Goal: Use online tool/utility: Use online tool/utility

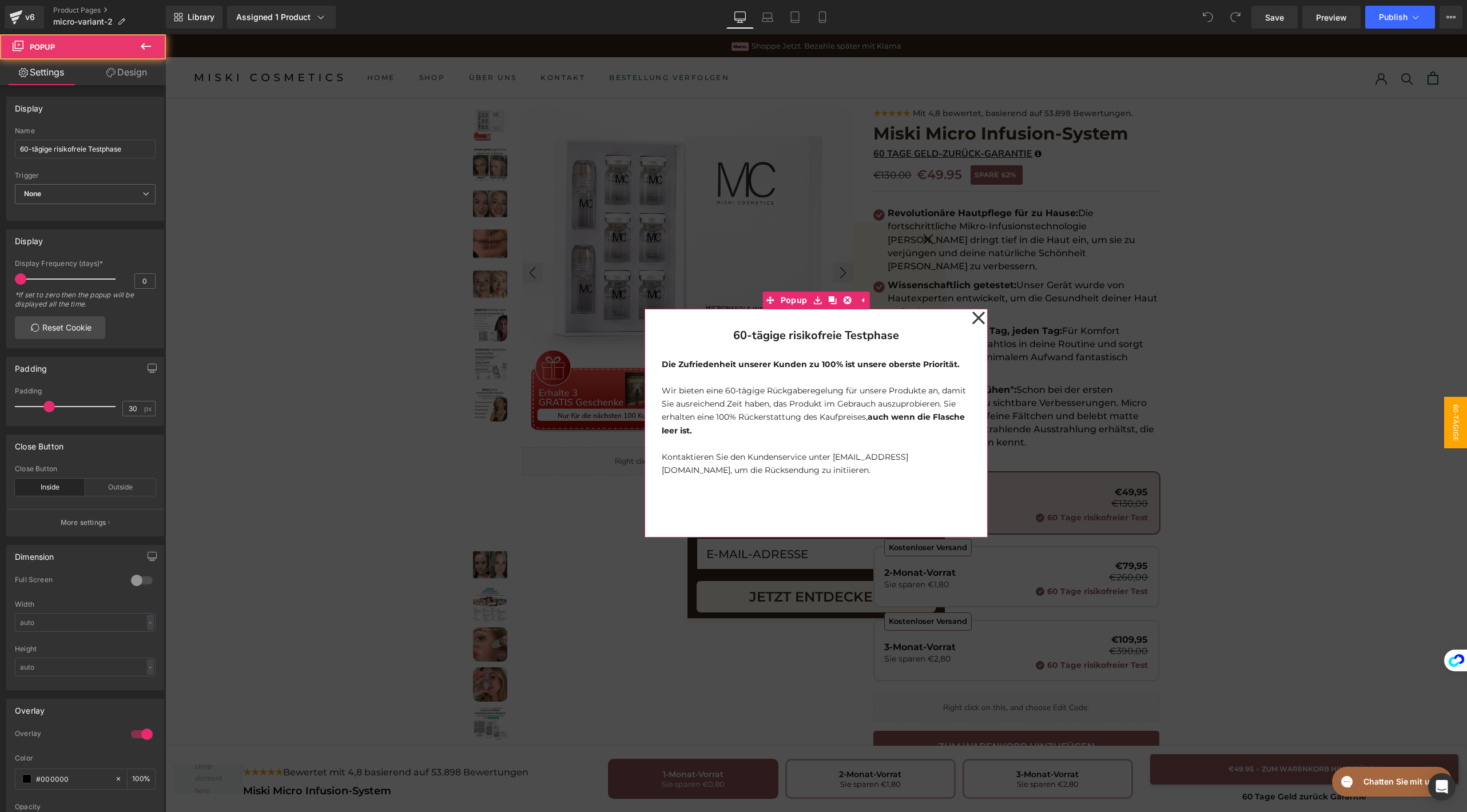
click at [972, 322] on icon at bounding box center [979, 317] width 14 height 57
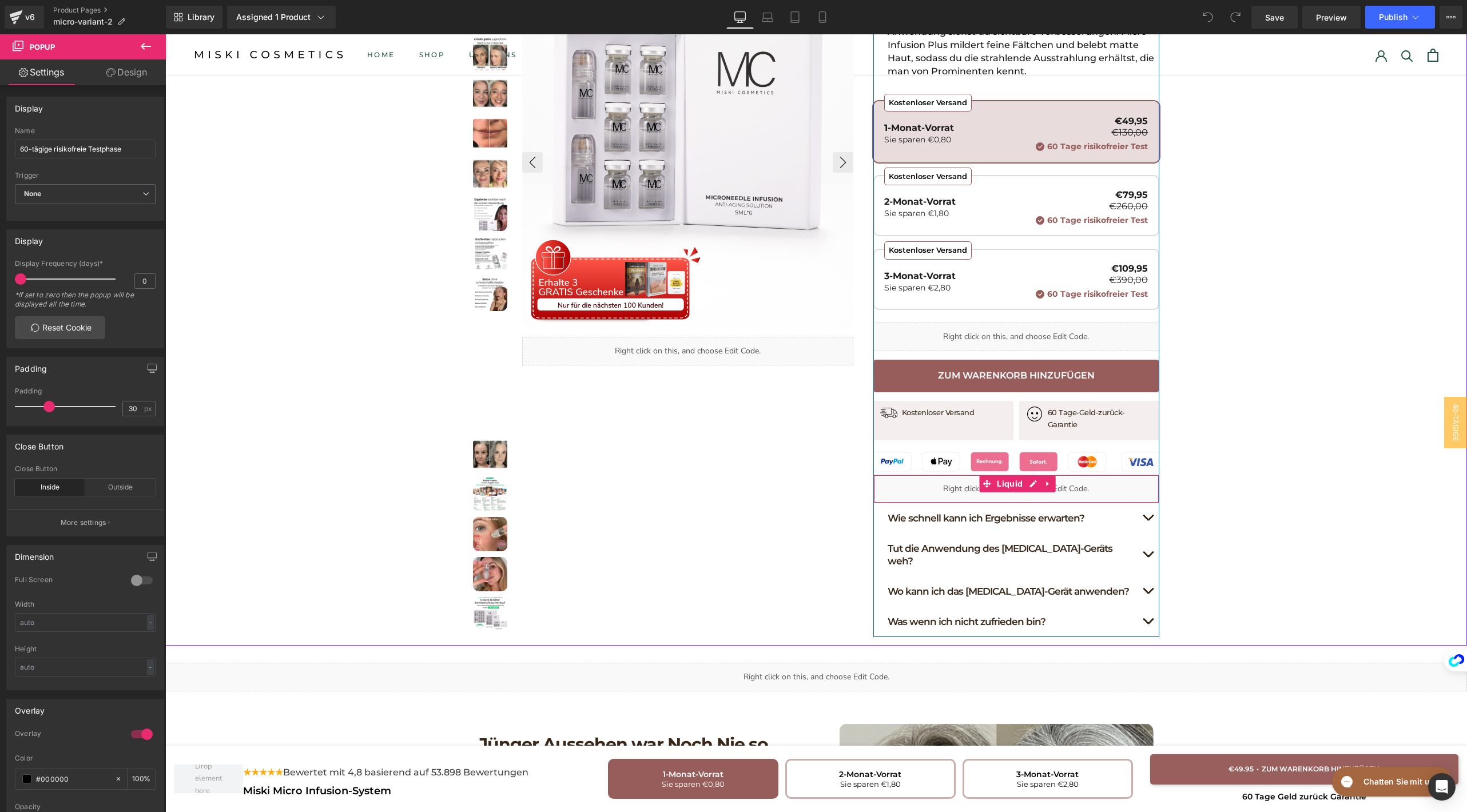
scroll to position [444, 0]
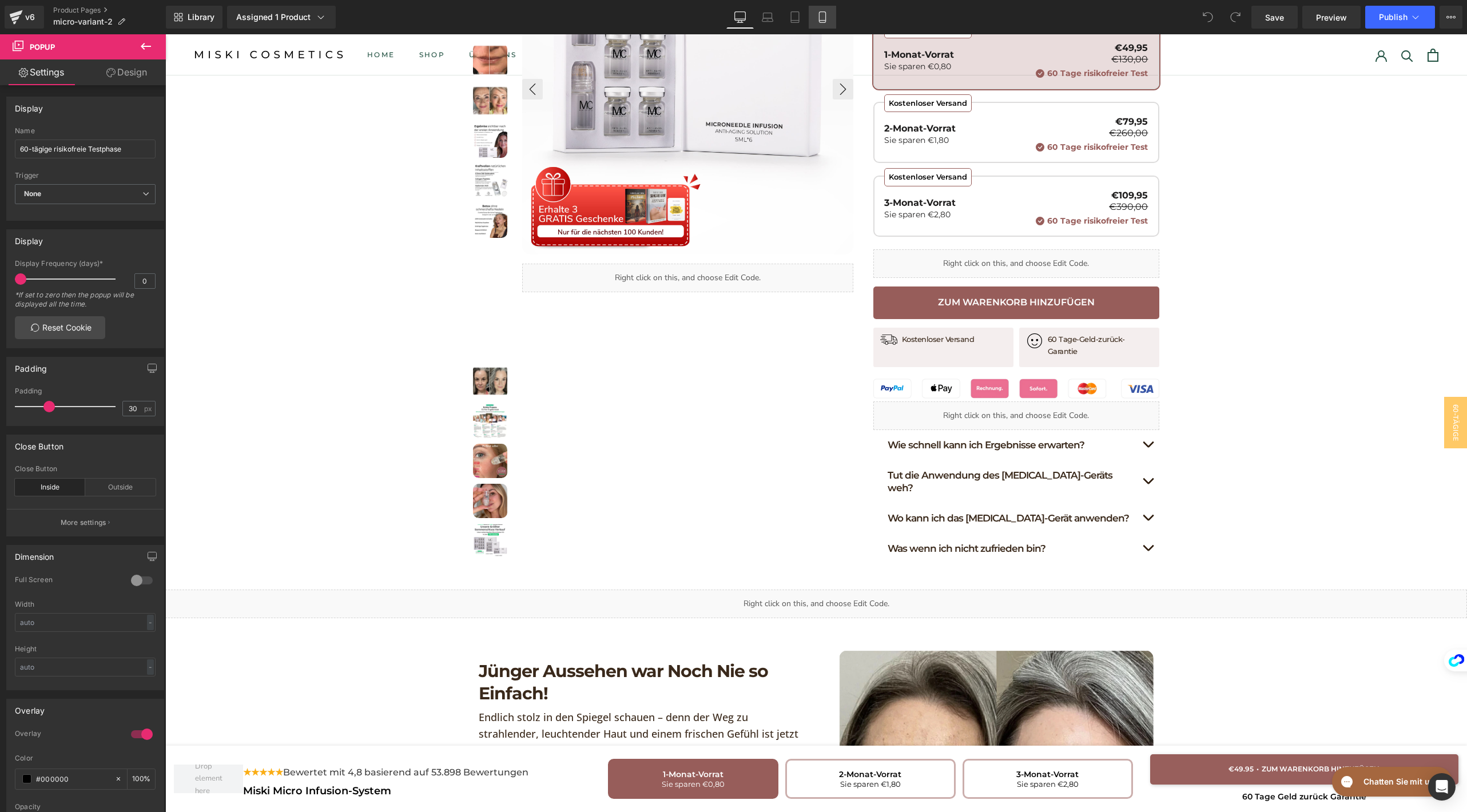
click at [813, 18] on link "Mobile" at bounding box center [822, 16] width 27 height 23
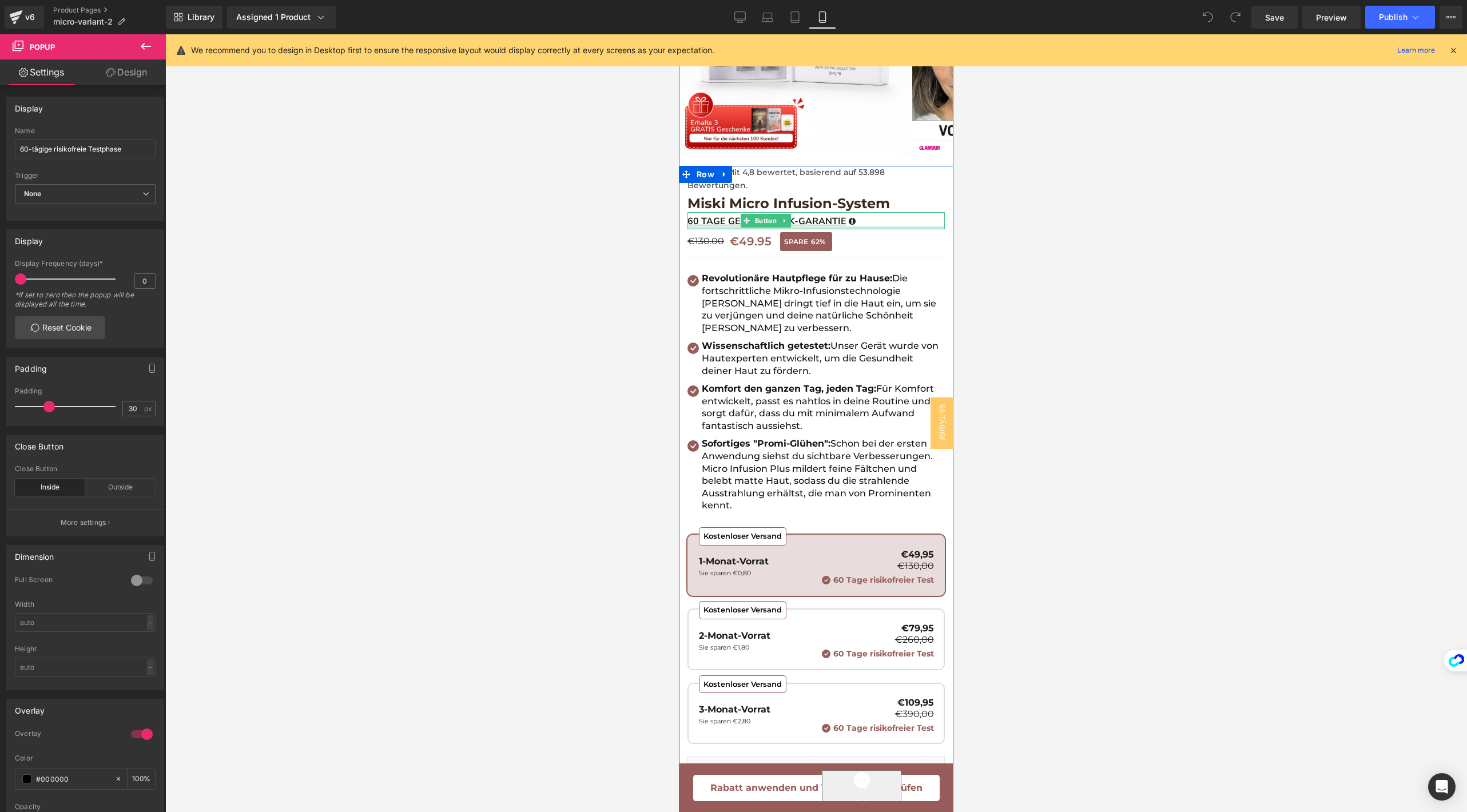
scroll to position [453, 0]
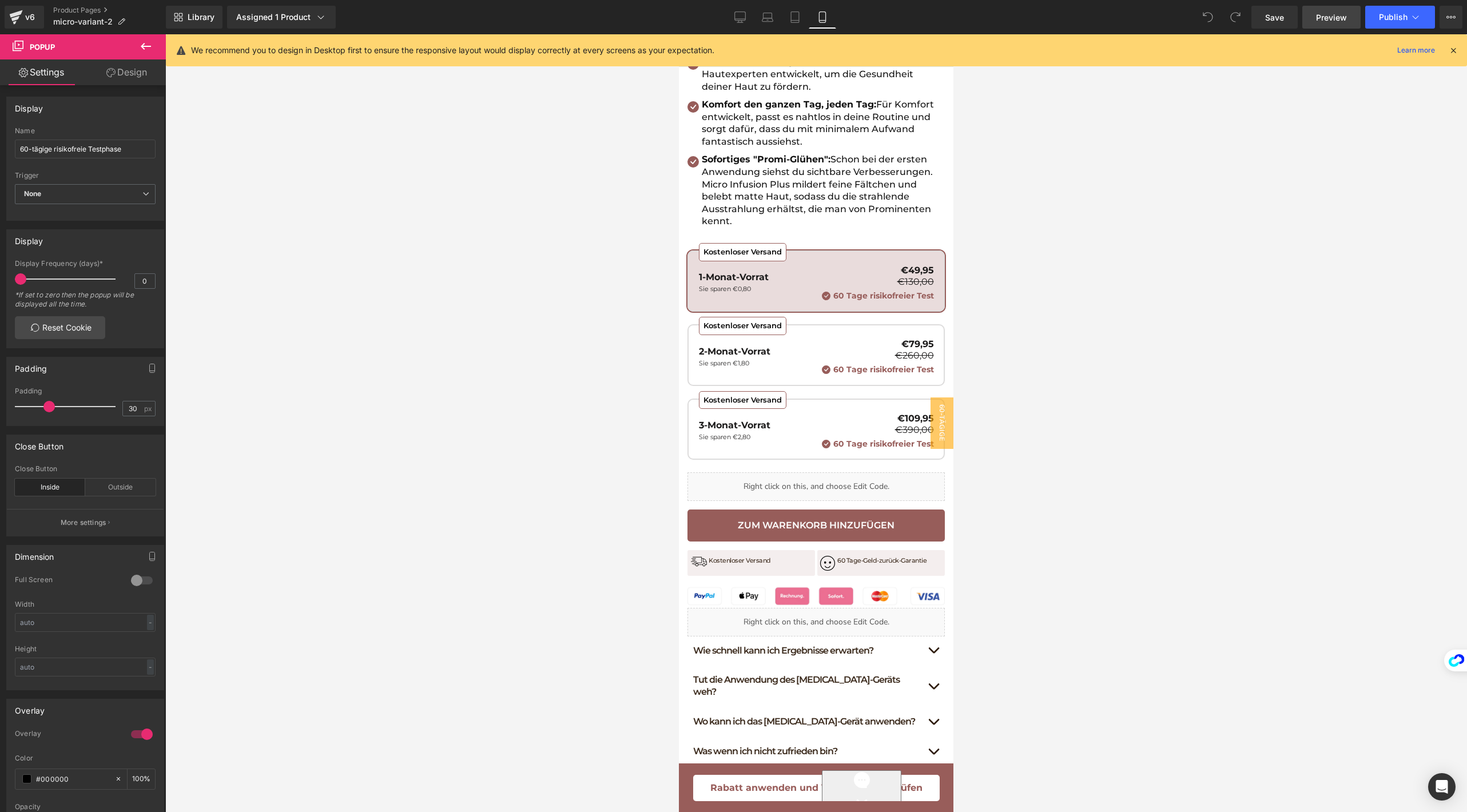
click at [1328, 16] on span "Preview" at bounding box center [1332, 17] width 31 height 12
click at [1316, 12] on link "Preview" at bounding box center [1331, 16] width 59 height 23
click at [840, 614] on icon at bounding box center [841, 616] width 2 height 5
click at [846, 609] on link at bounding box center [848, 617] width 15 height 17
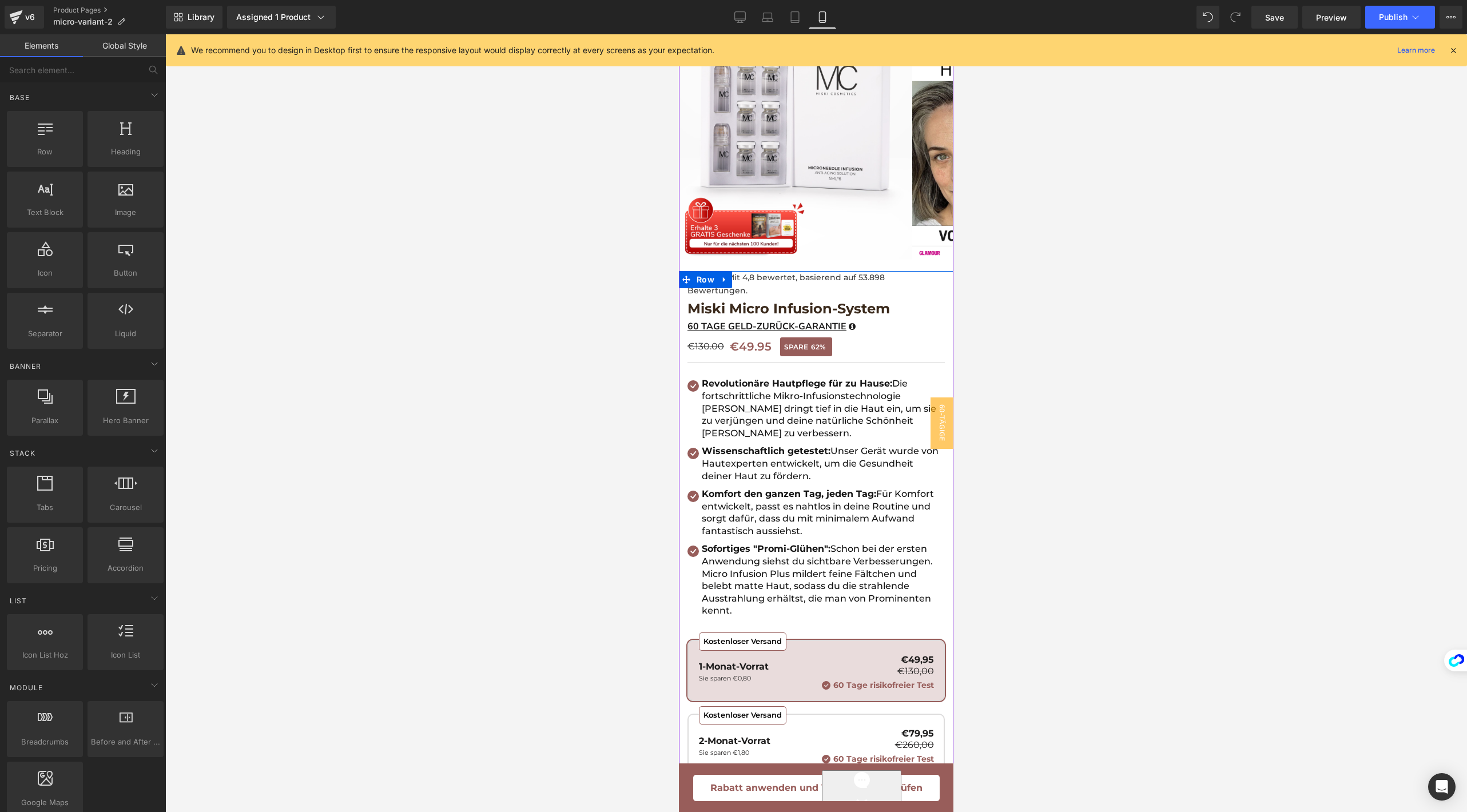
scroll to position [0, 0]
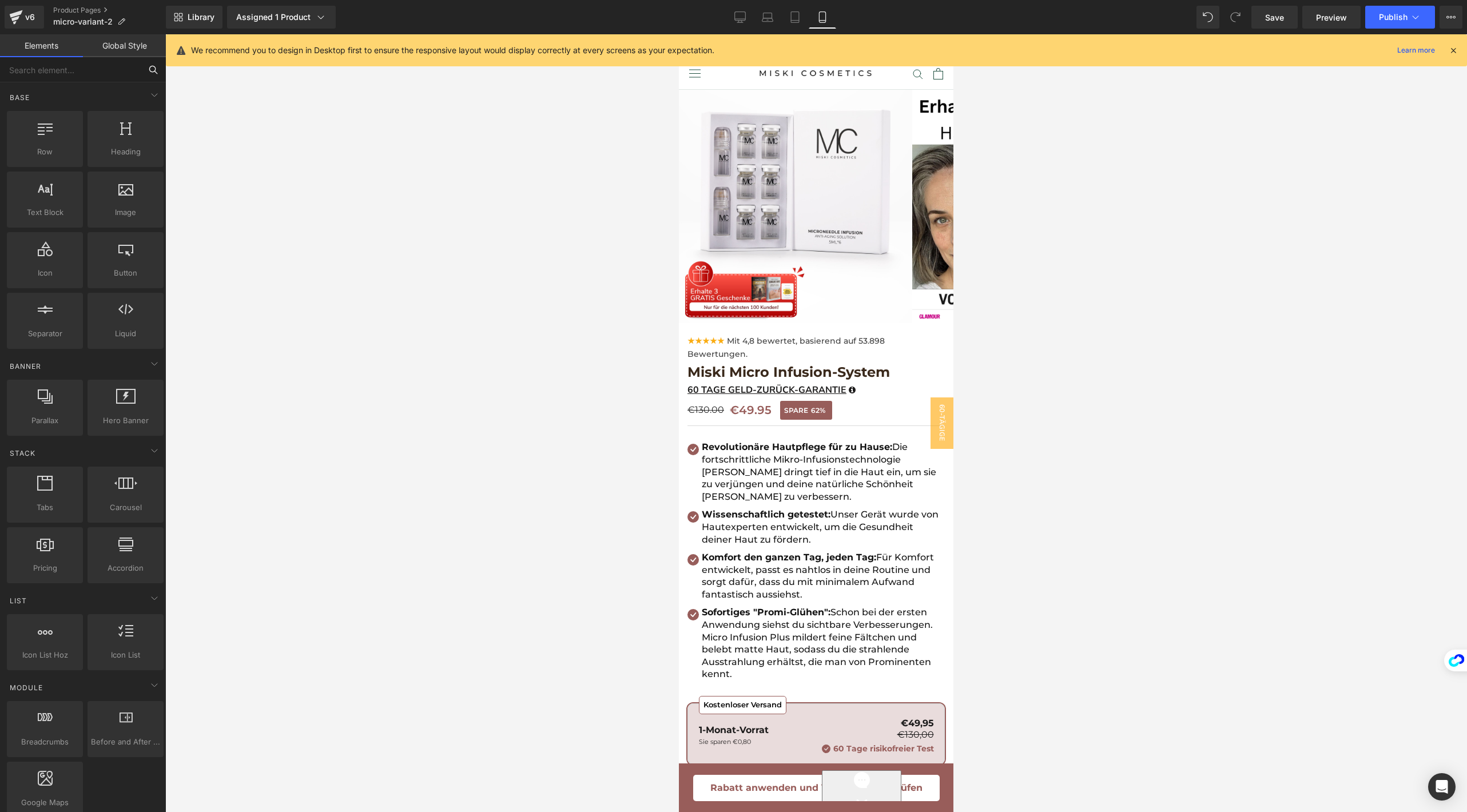
click at [65, 64] on input "text" at bounding box center [70, 69] width 141 height 25
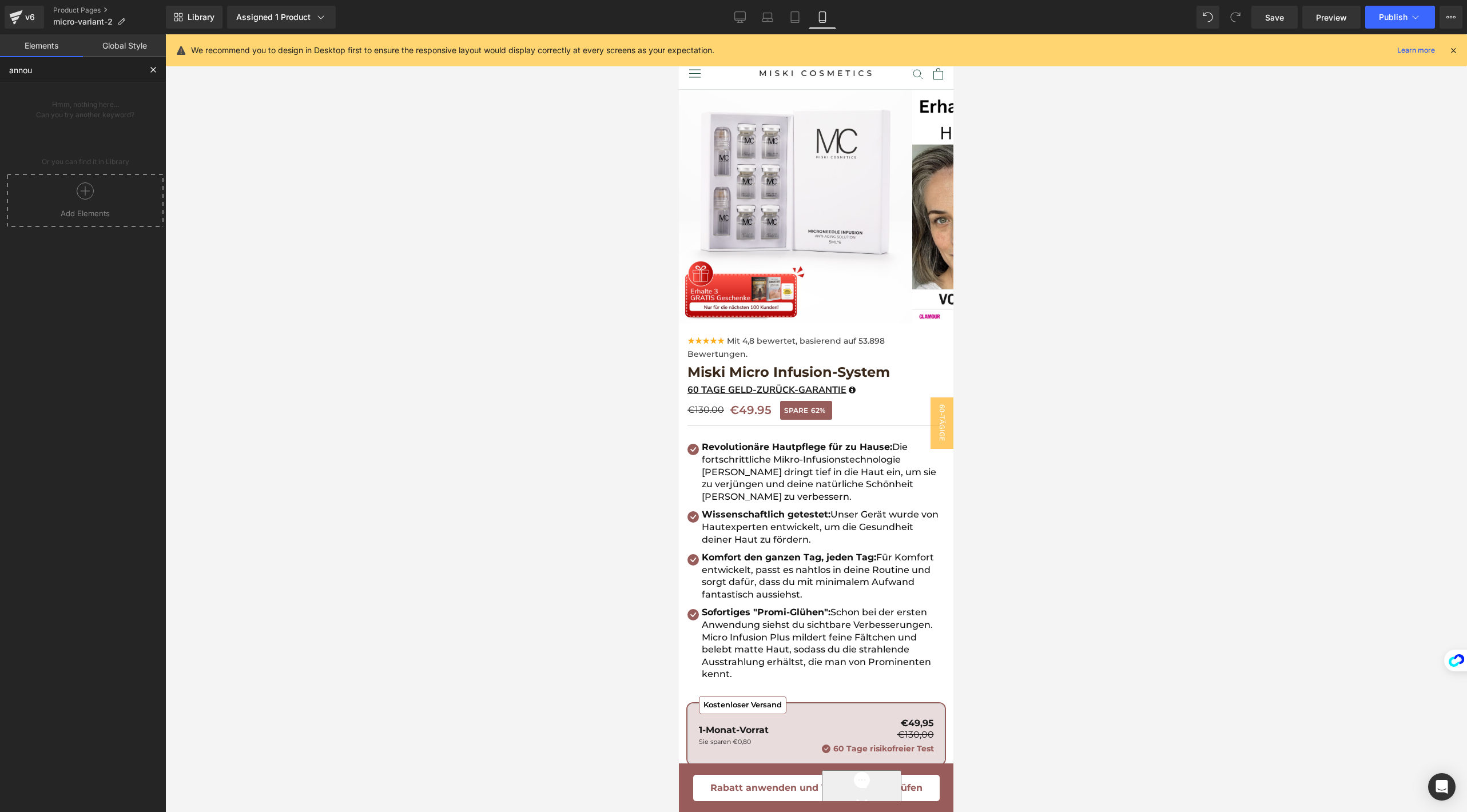
type input "annou"
click at [129, 47] on link "Global Style" at bounding box center [124, 45] width 83 height 23
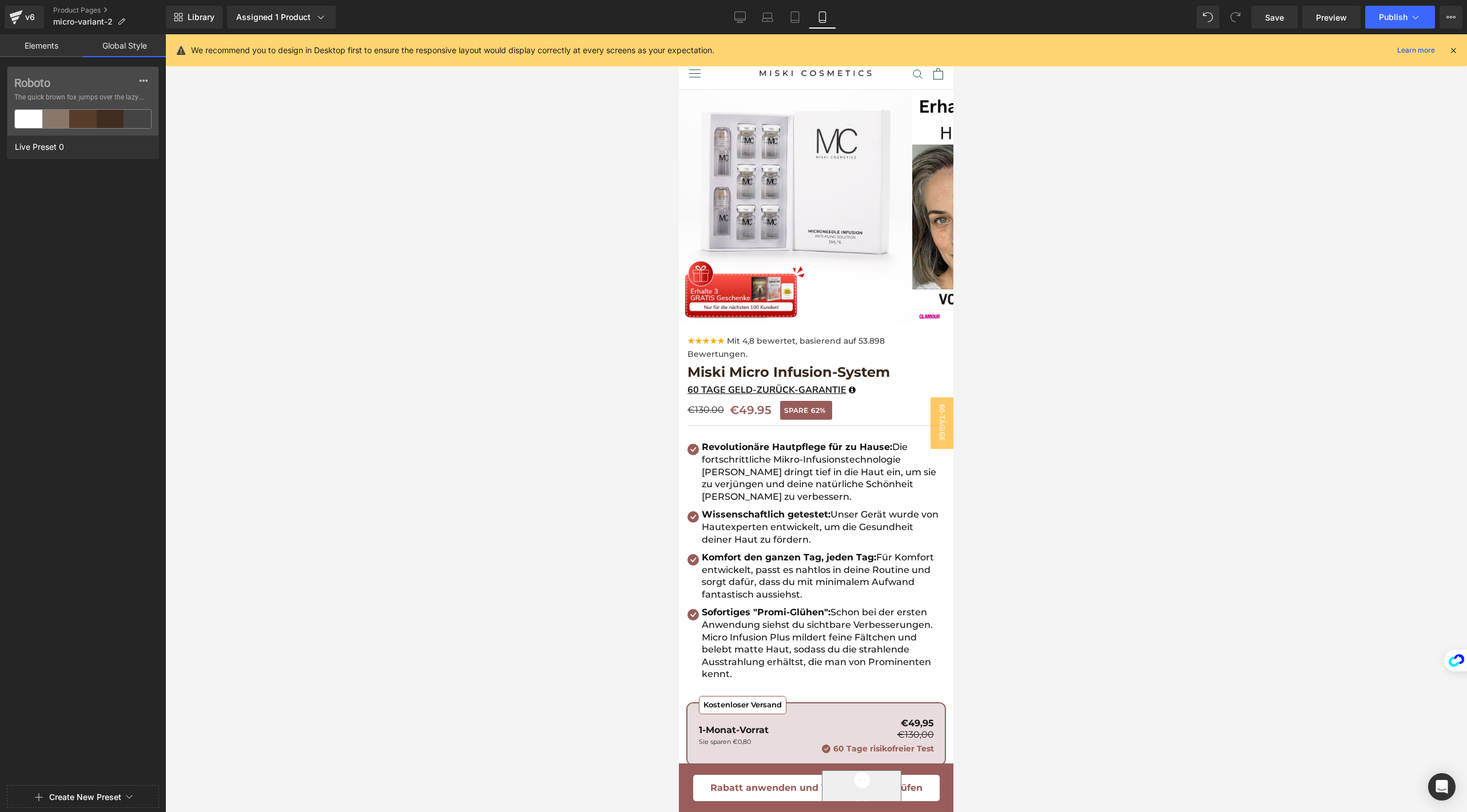
click at [52, 41] on link "Elements" at bounding box center [41, 45] width 83 height 23
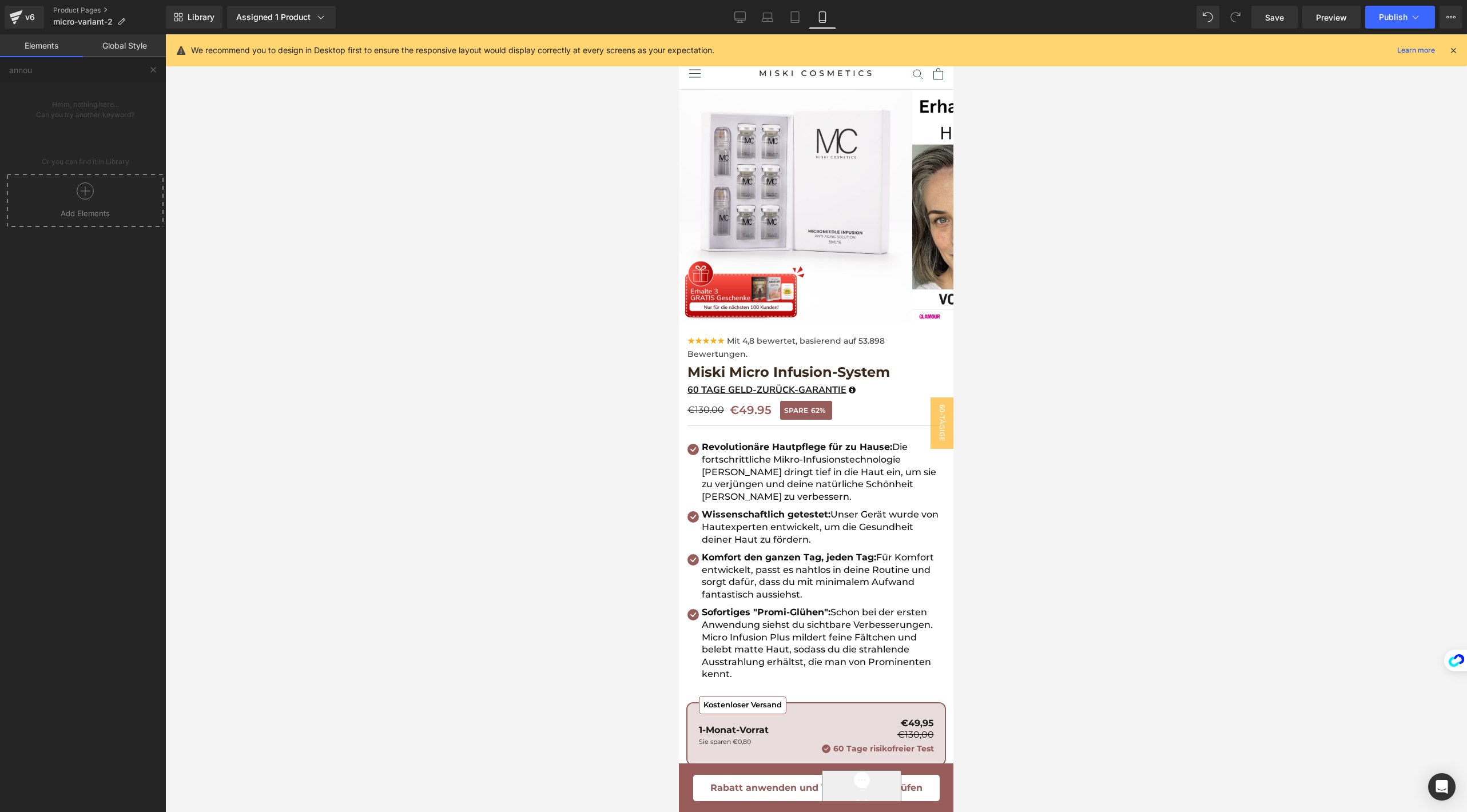
click at [67, 197] on div at bounding box center [84, 195] width 151 height 26
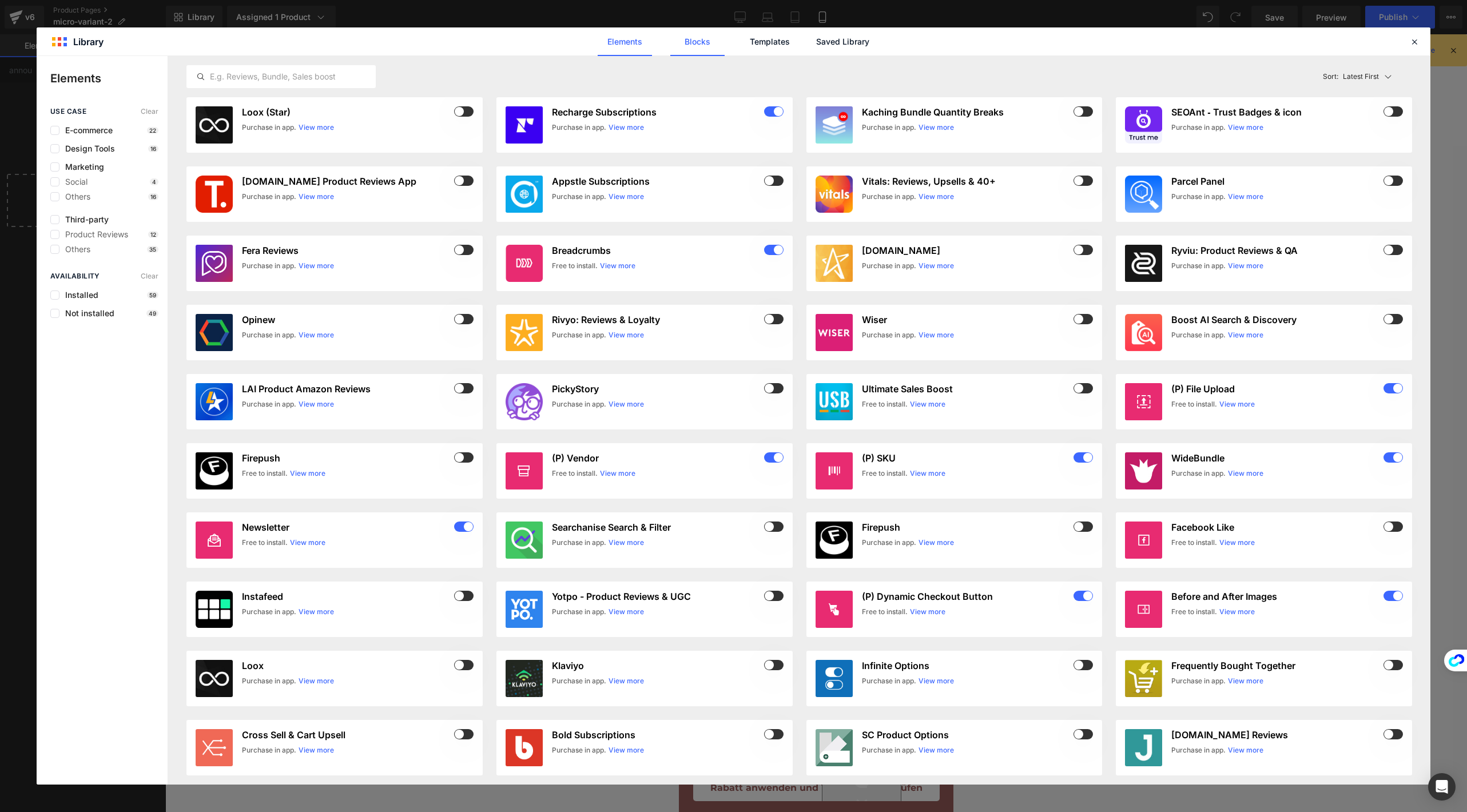
click at [707, 37] on link "Blocks" at bounding box center [698, 41] width 55 height 29
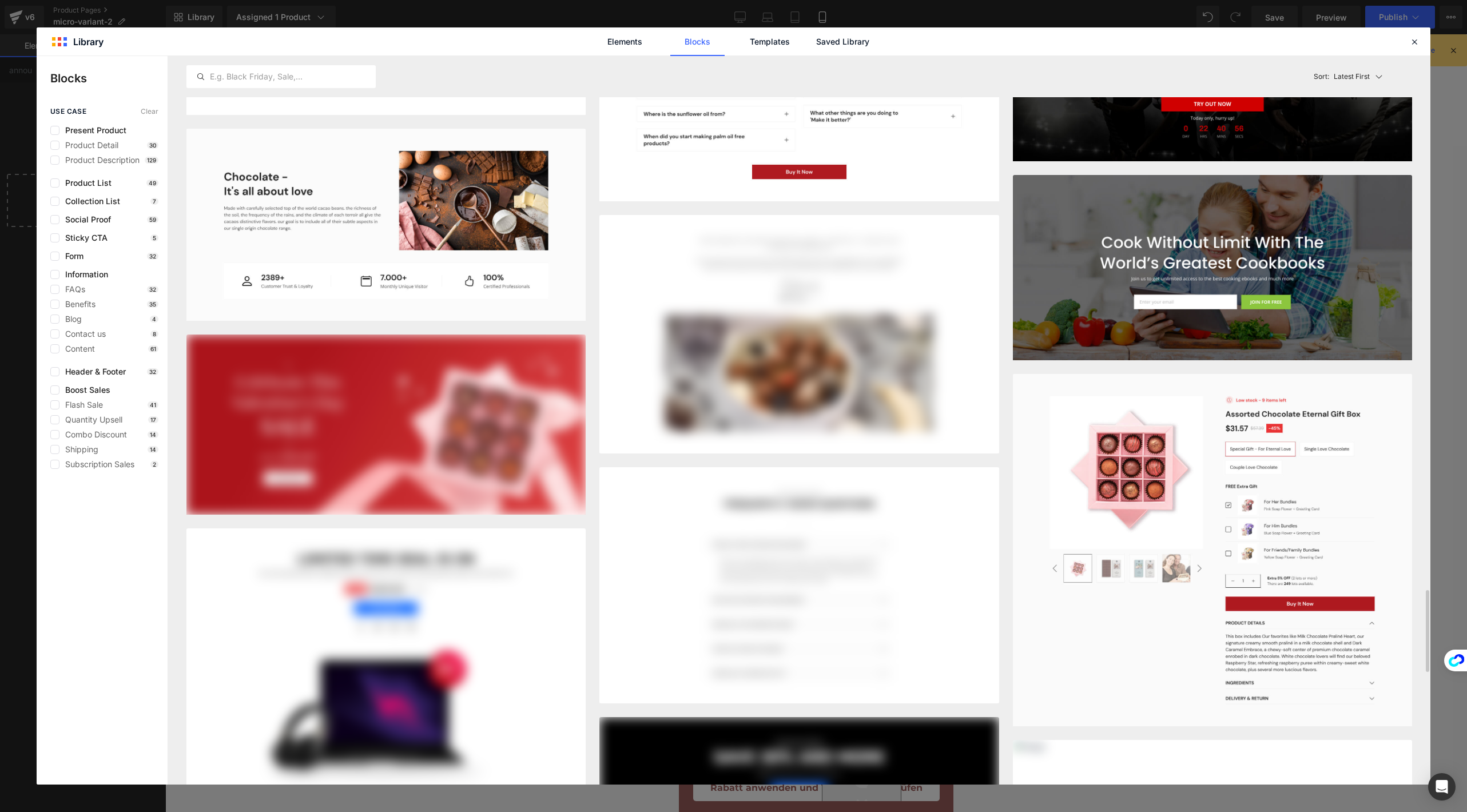
scroll to position [4760, 0]
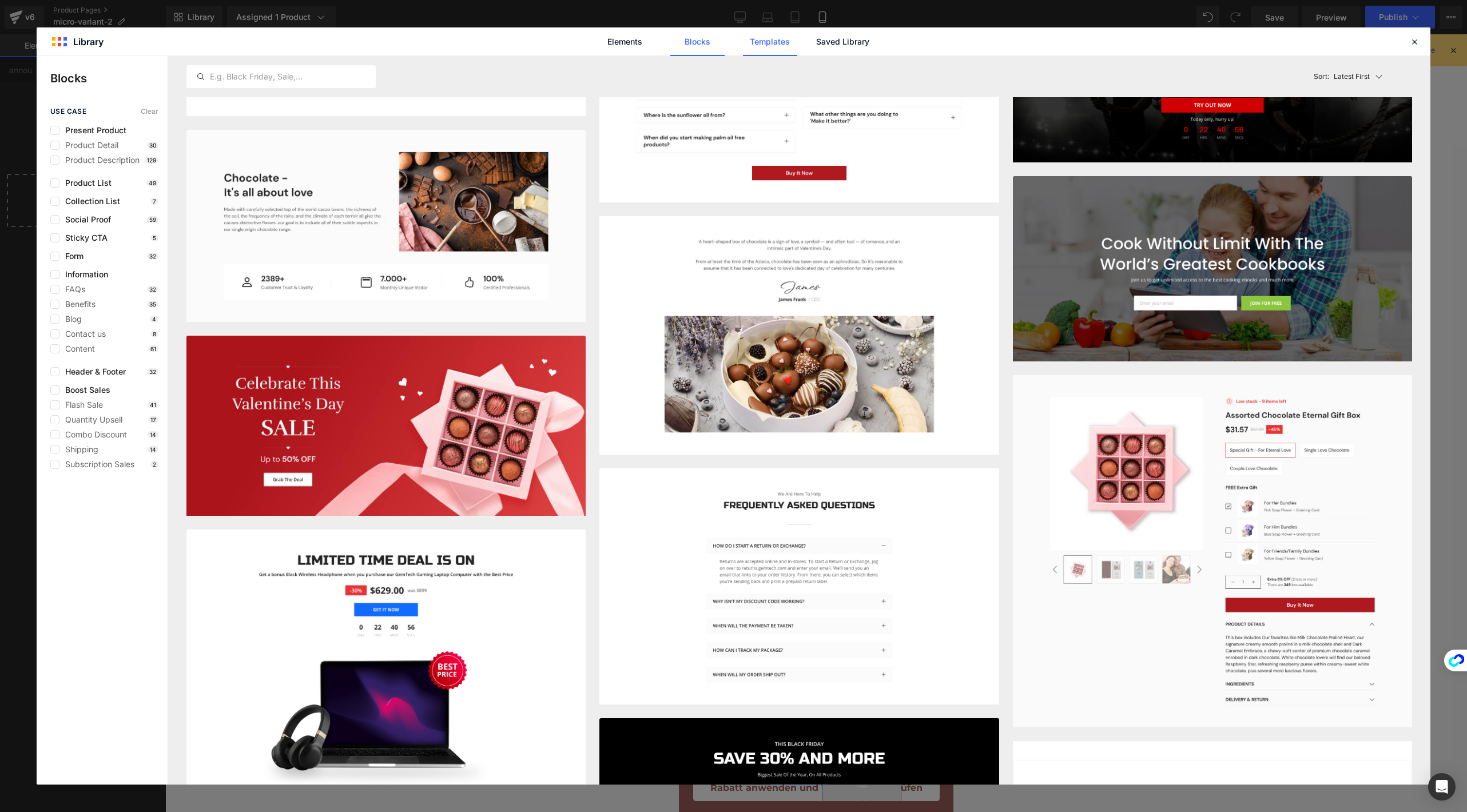
click at [772, 35] on link "Templates" at bounding box center [770, 41] width 55 height 29
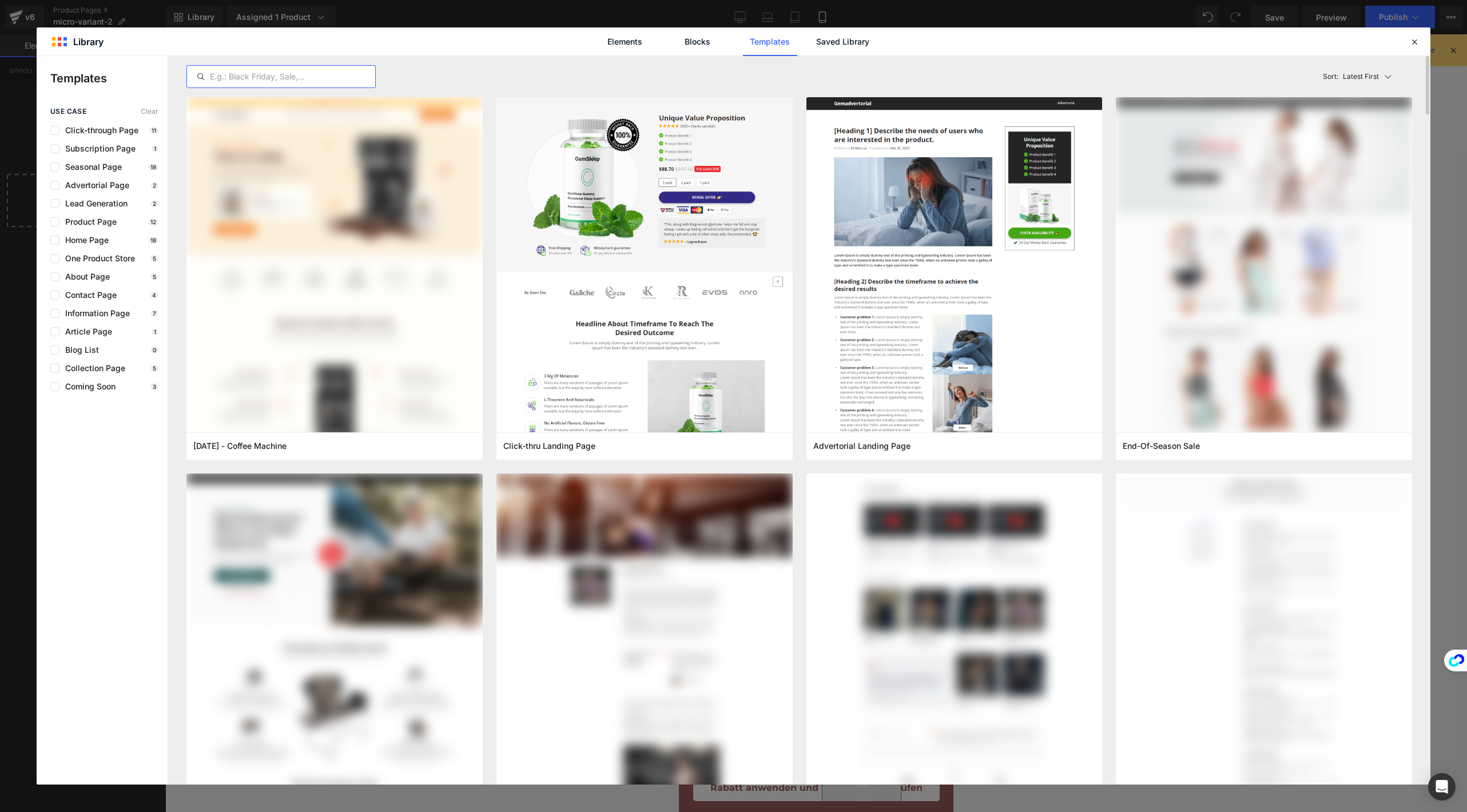
click at [223, 77] on input "text" at bounding box center [280, 77] width 188 height 14
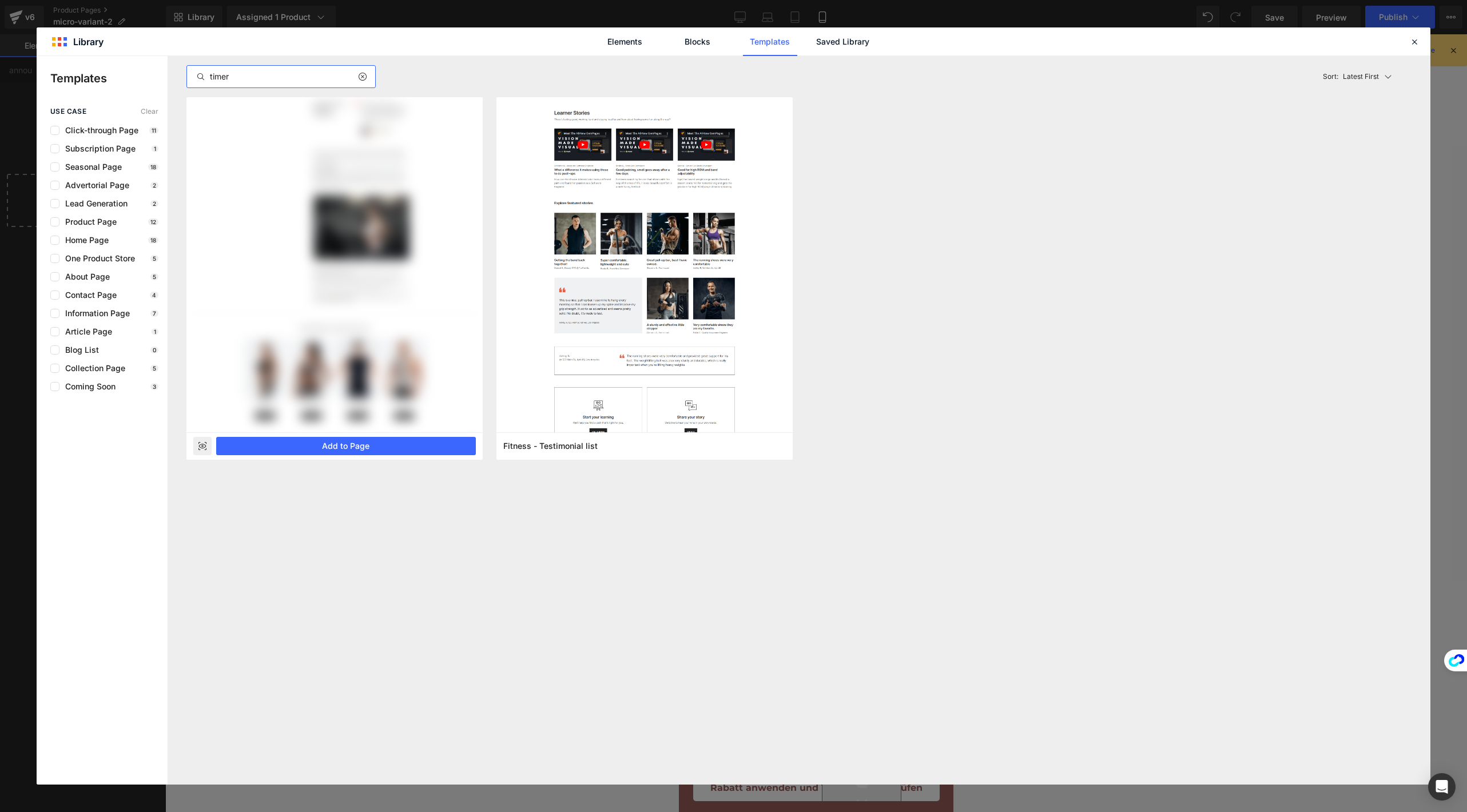
type input "timer"
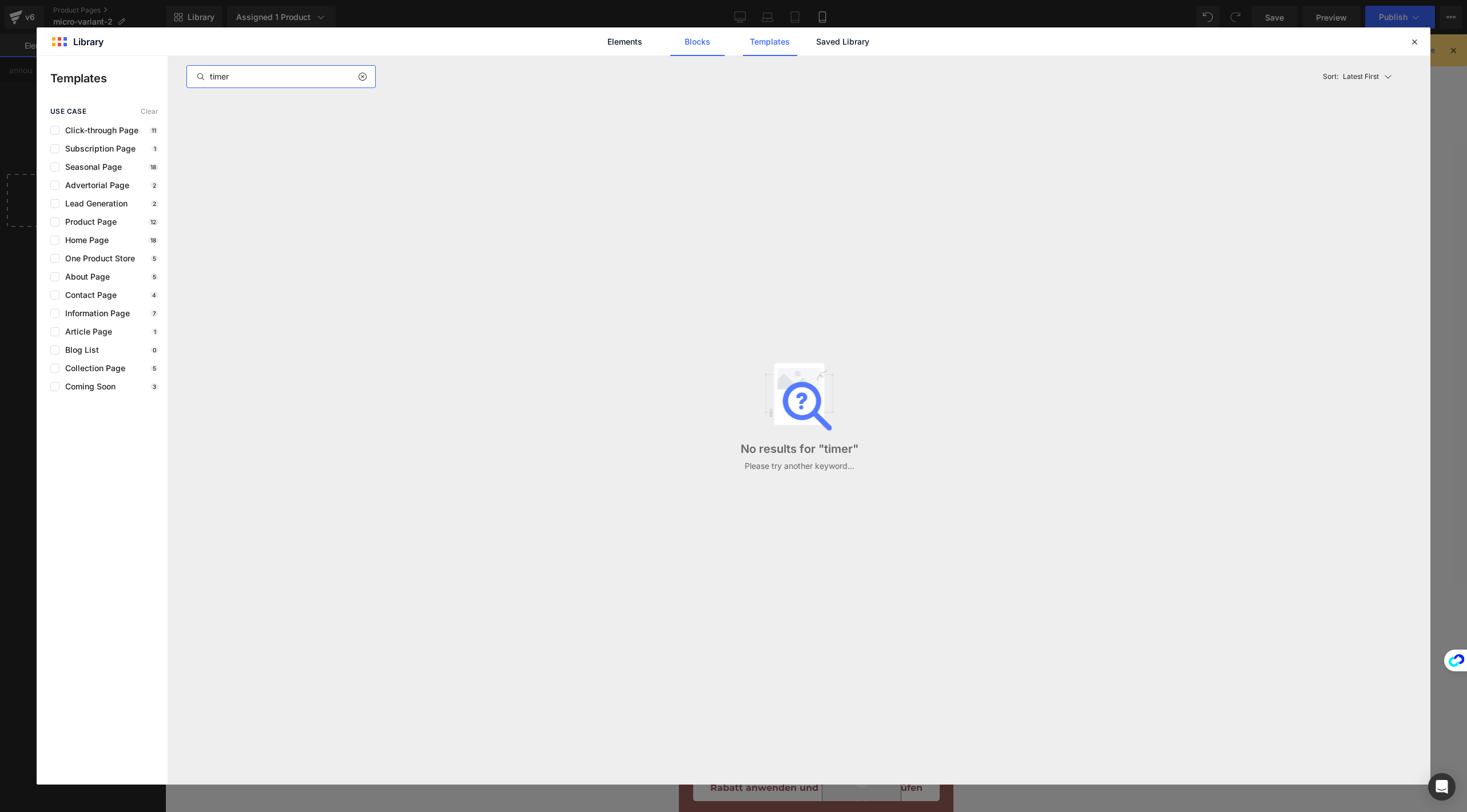
click at [717, 48] on link "Blocks" at bounding box center [698, 41] width 55 height 29
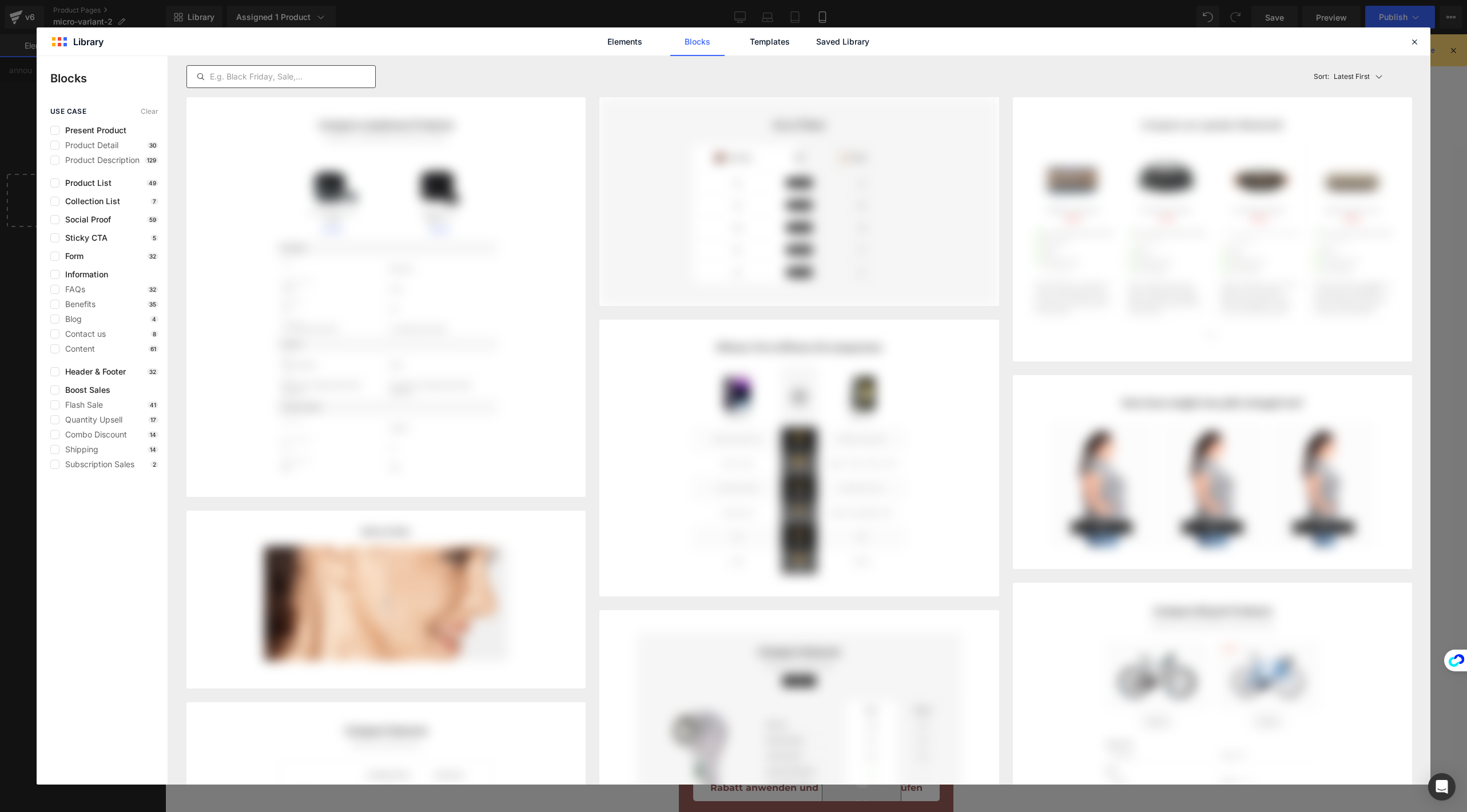
click at [291, 73] on input "text" at bounding box center [280, 77] width 188 height 14
click at [598, 29] on link "Elements" at bounding box center [625, 41] width 55 height 29
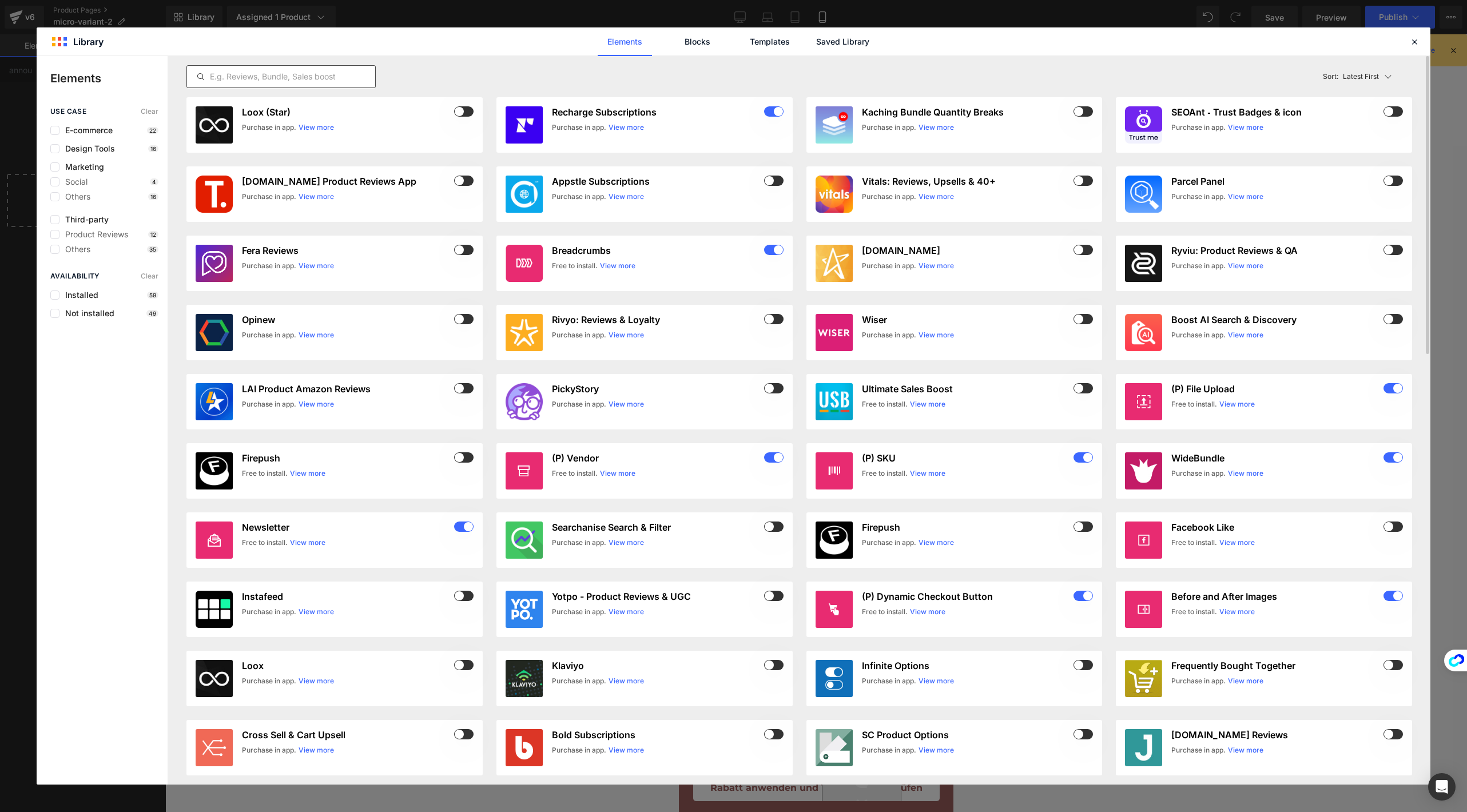
click at [330, 69] on input "text" at bounding box center [280, 77] width 188 height 14
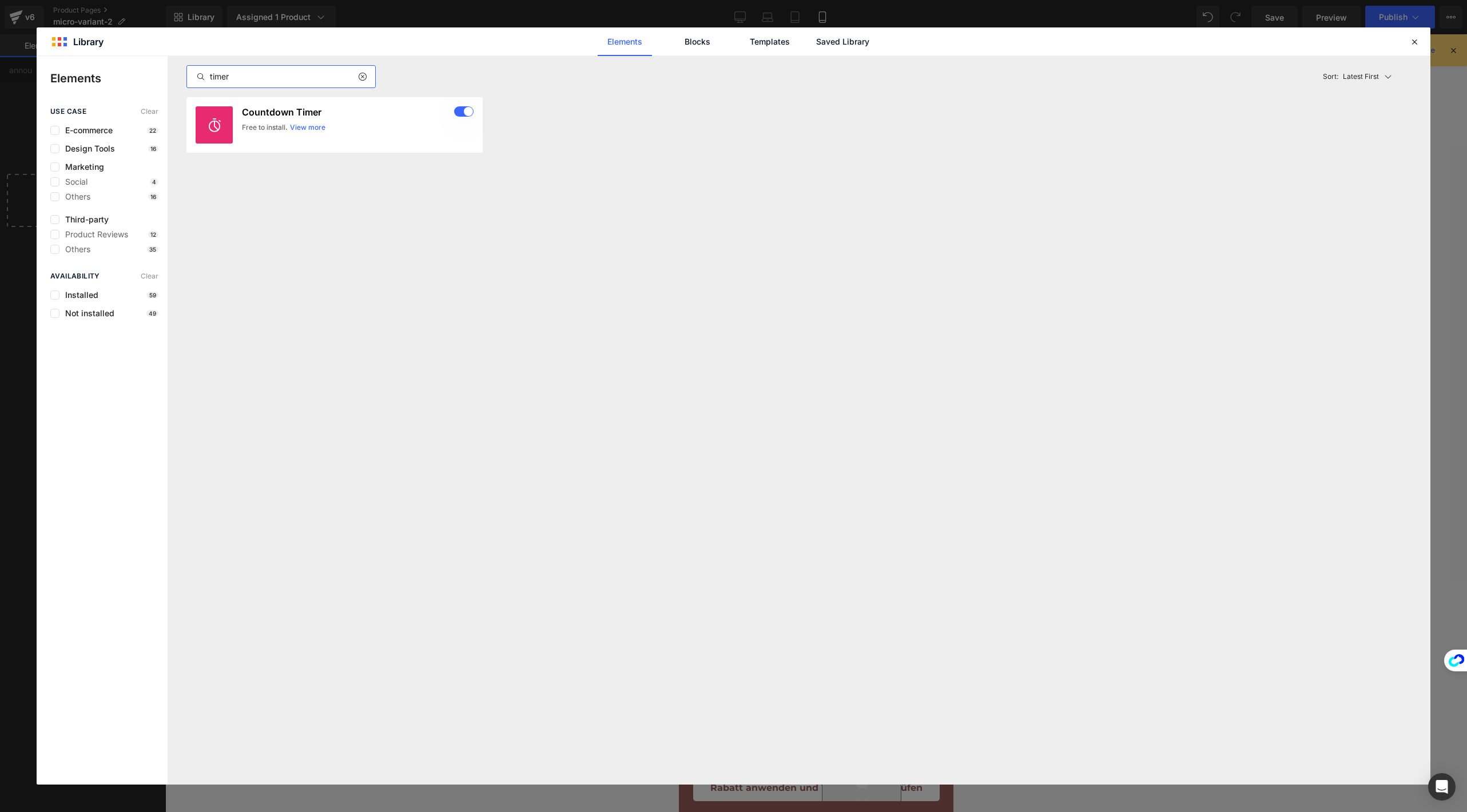
type input "timer"
click at [680, 45] on link "Blocks" at bounding box center [698, 41] width 55 height 29
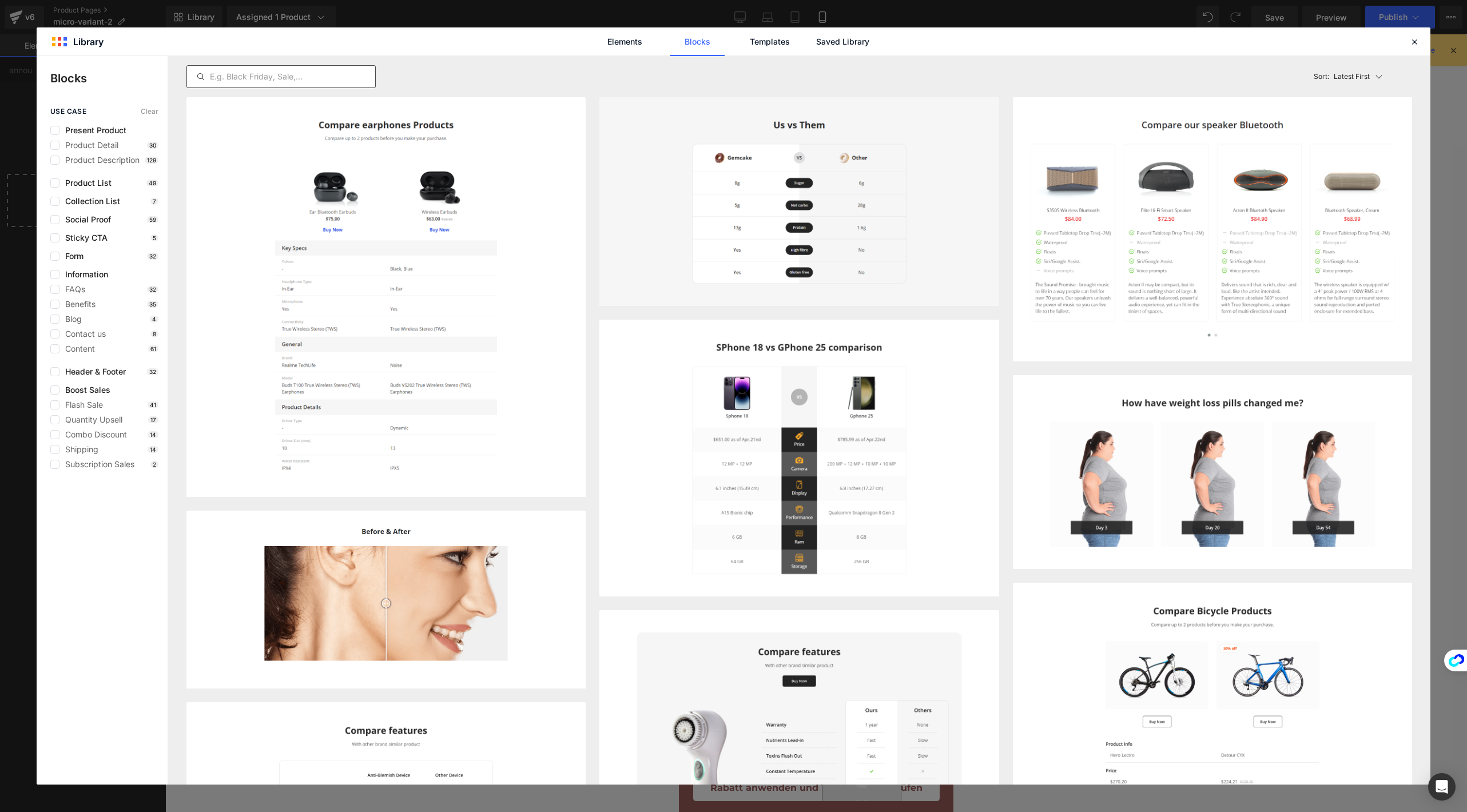
click at [325, 79] on input "text" at bounding box center [280, 77] width 188 height 14
type input "timer"
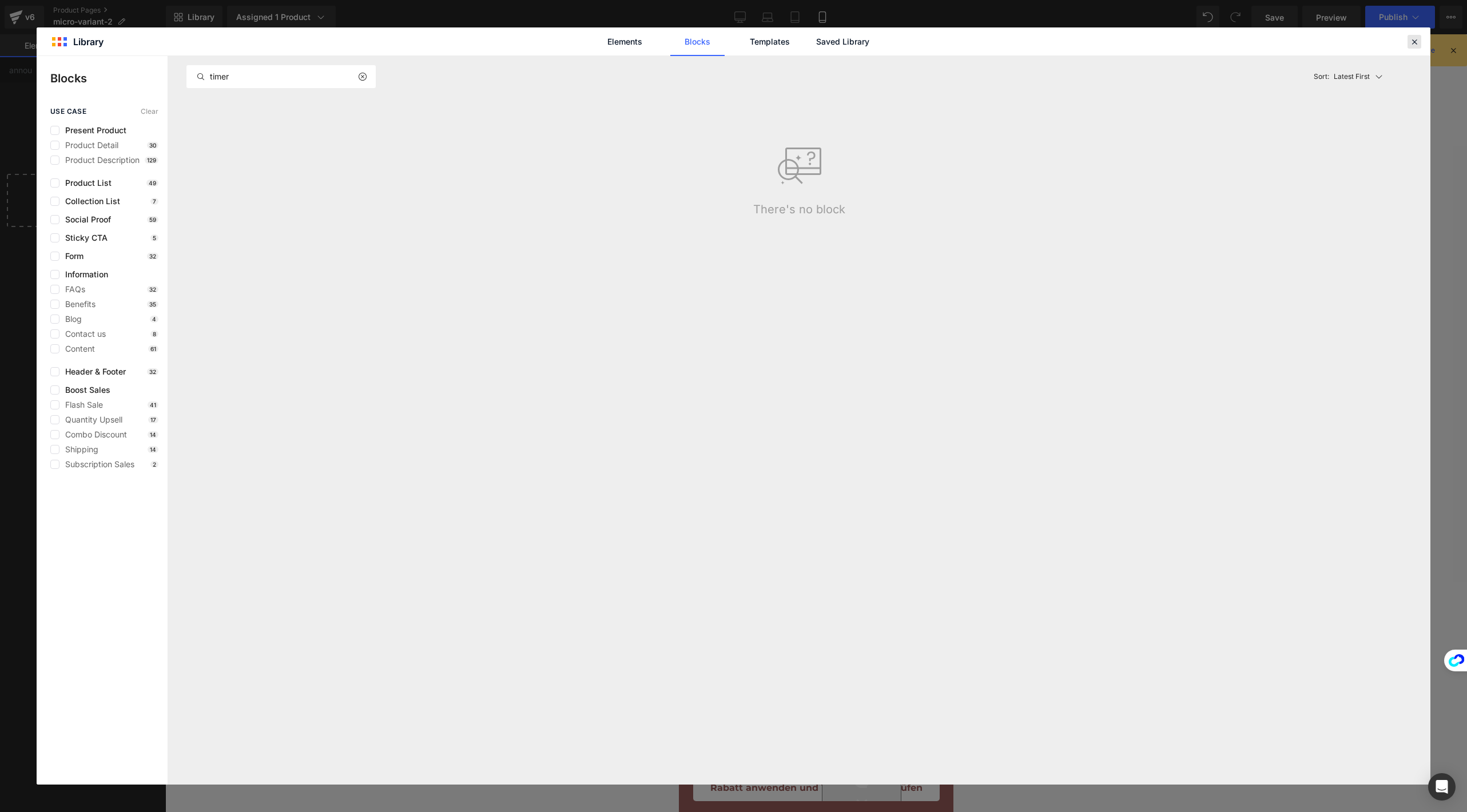
click at [1413, 37] on icon at bounding box center [1414, 41] width 10 height 10
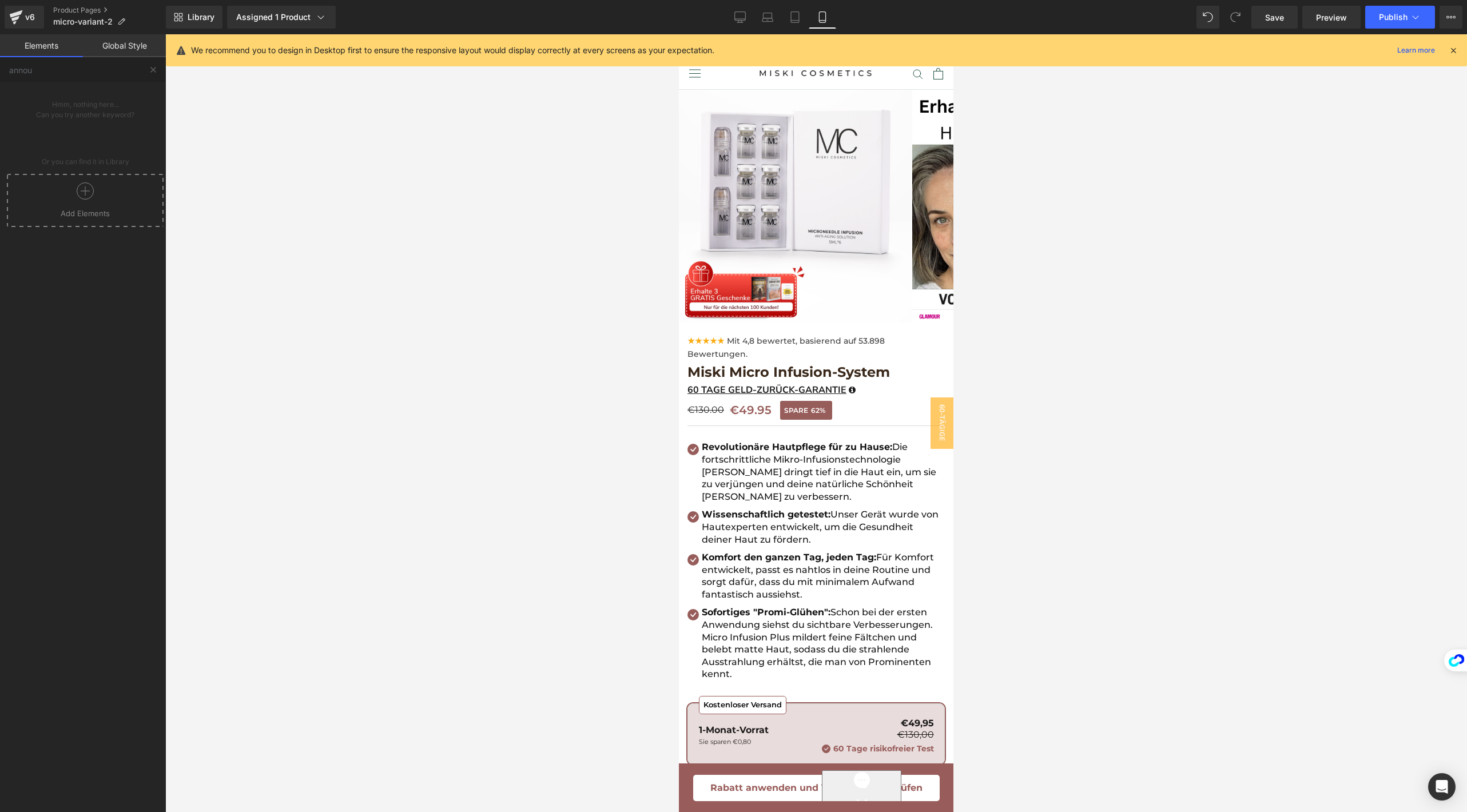
click at [110, 52] on link "Global Style" at bounding box center [124, 45] width 83 height 23
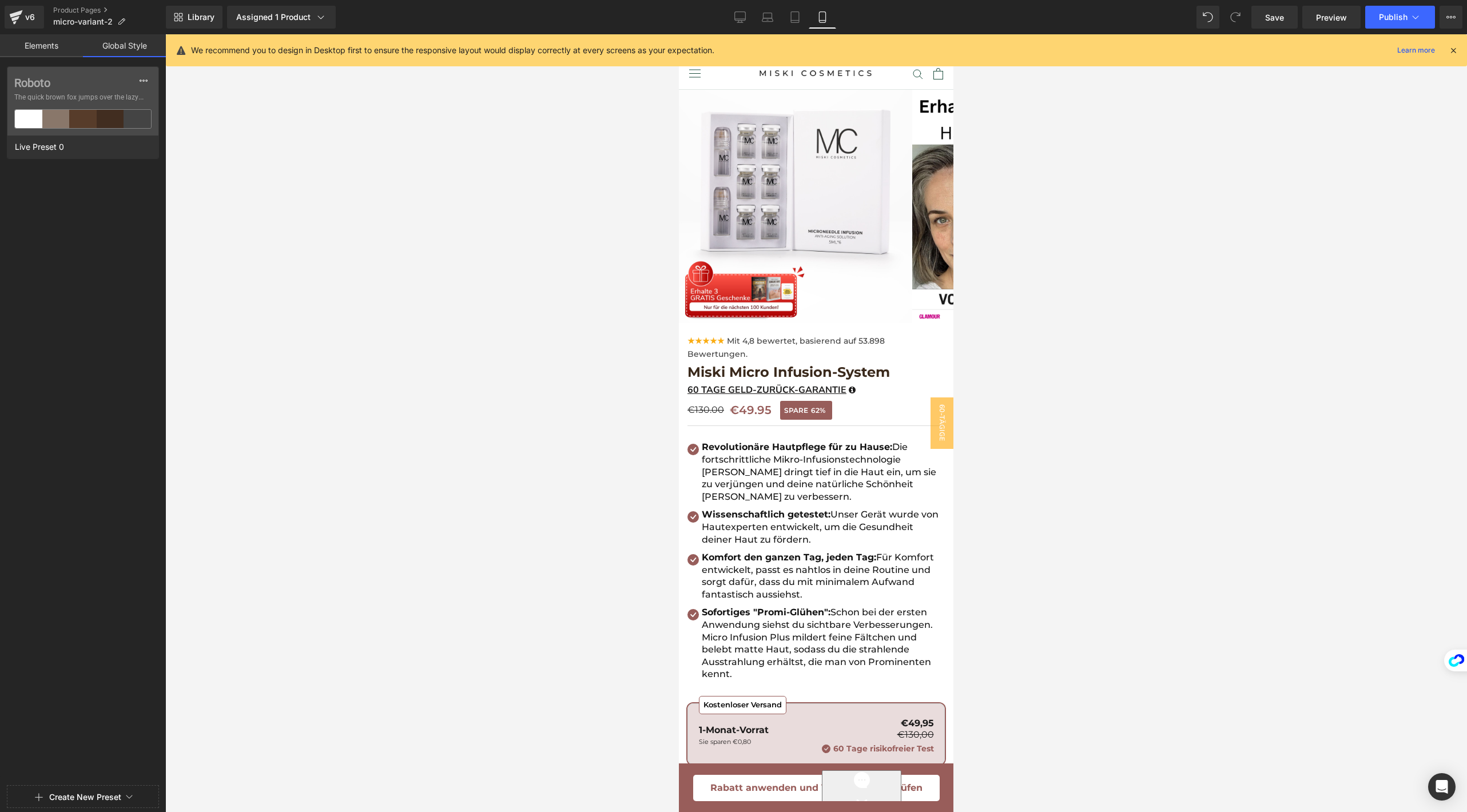
click at [44, 50] on link "Elements" at bounding box center [41, 45] width 83 height 23
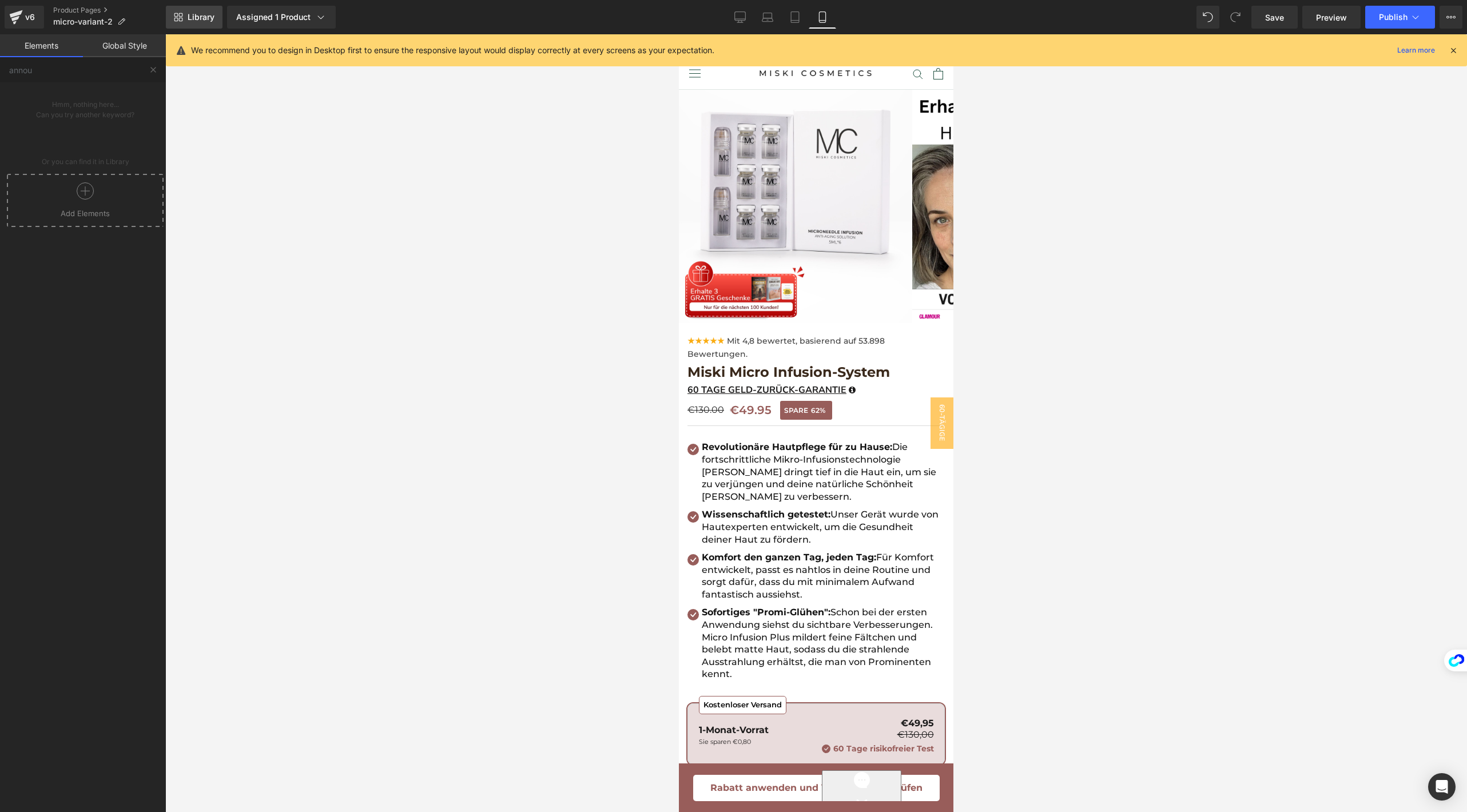
click at [202, 16] on span "Library" at bounding box center [201, 16] width 27 height 10
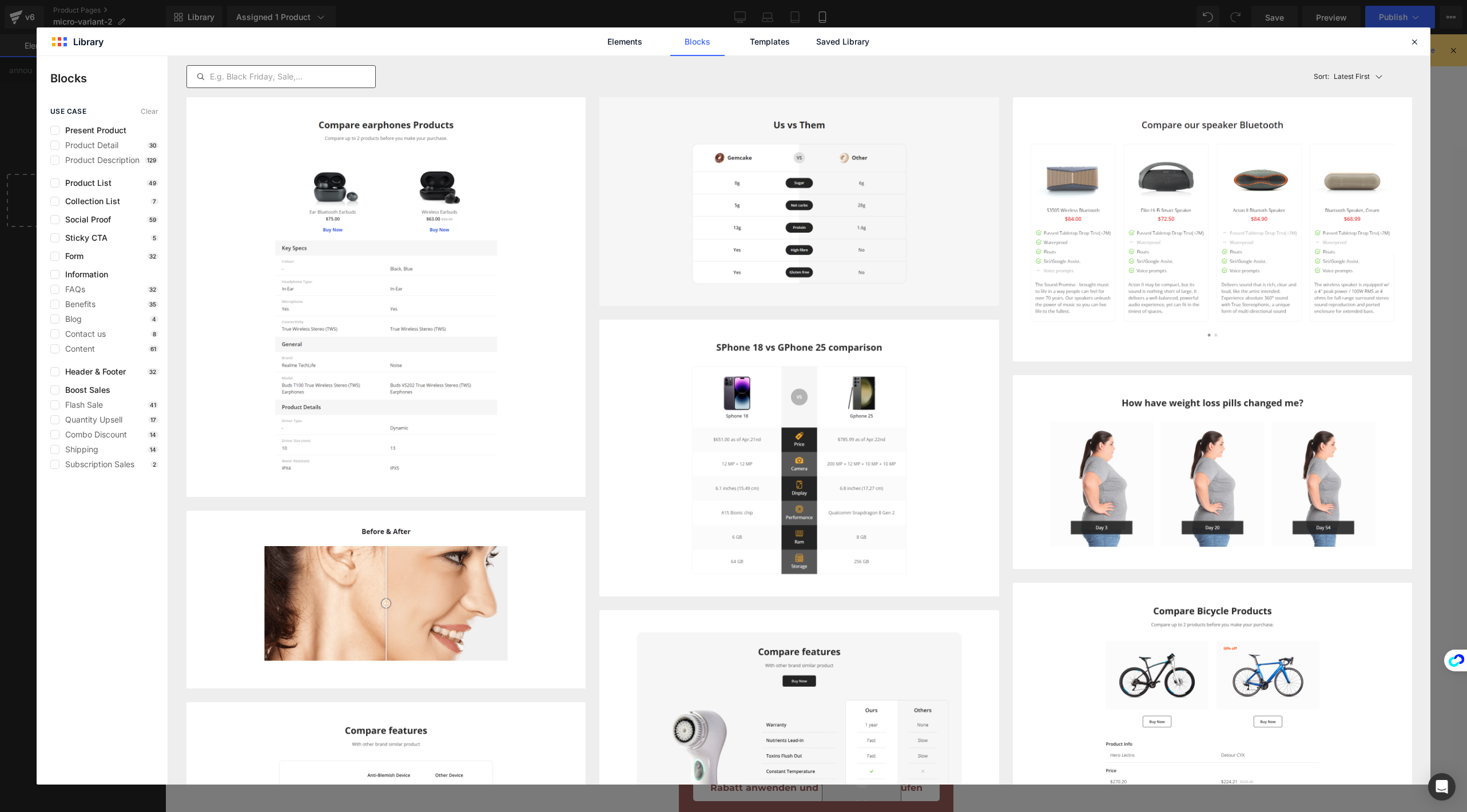
click at [236, 72] on input "text" at bounding box center [280, 77] width 188 height 14
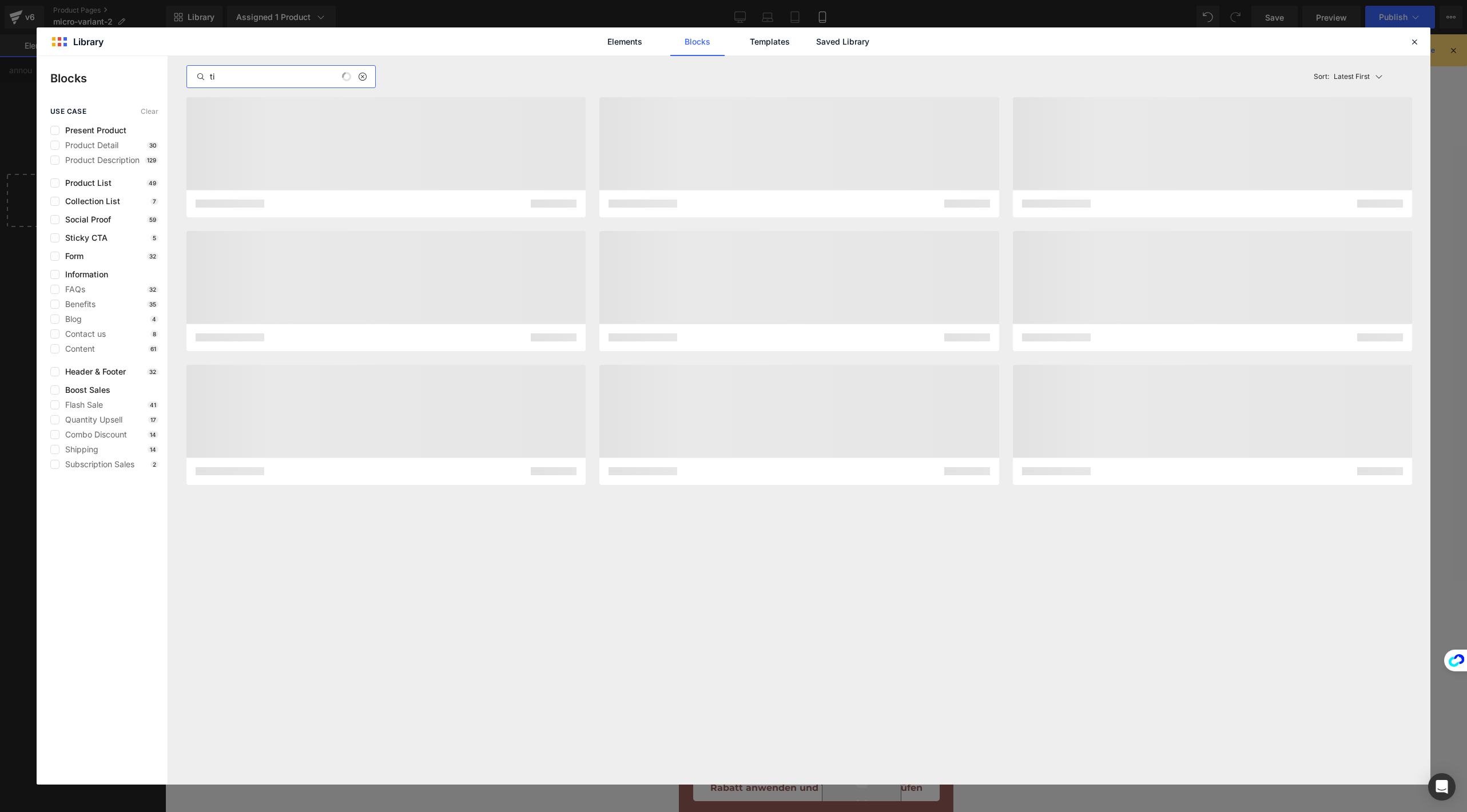
type input "t"
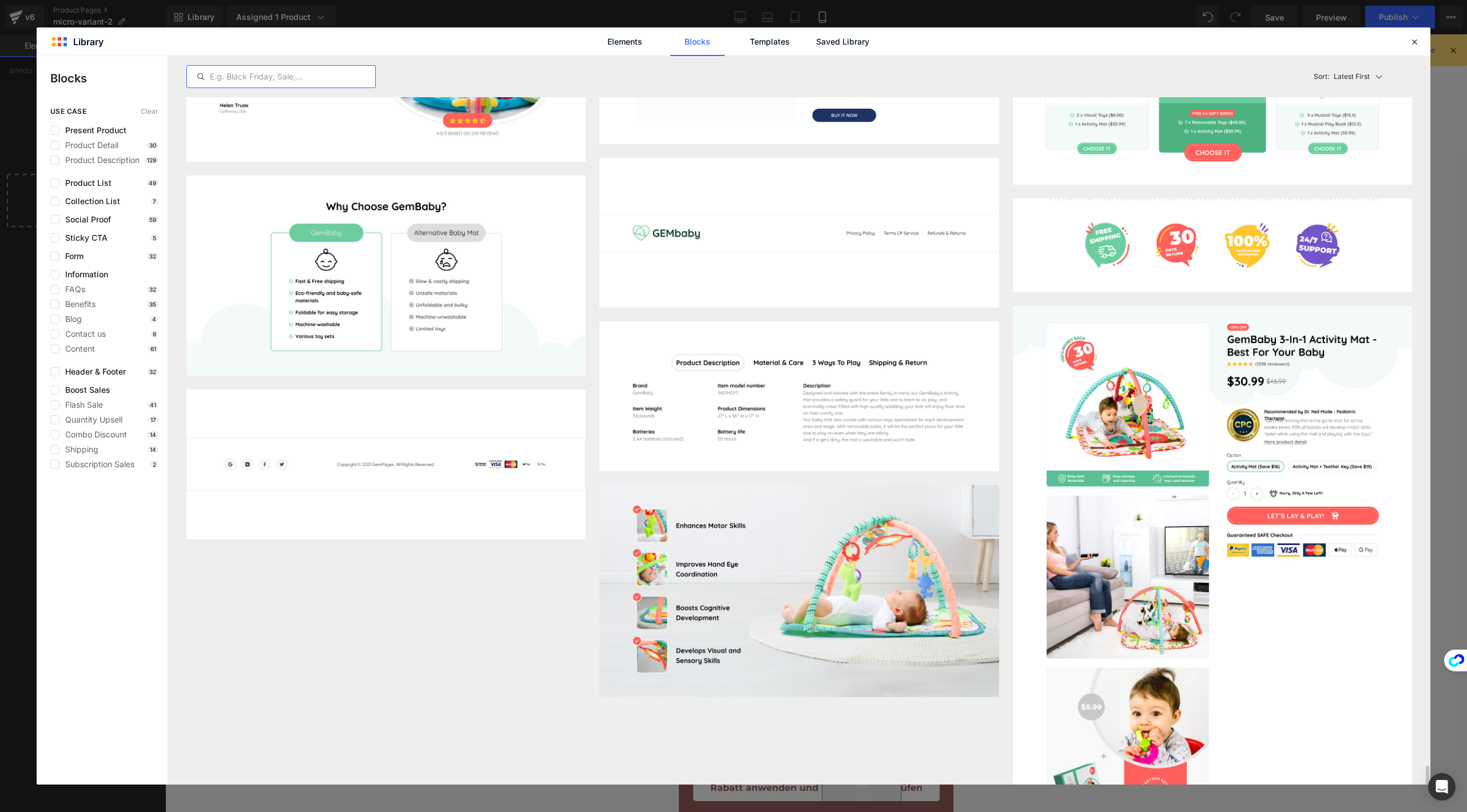
scroll to position [6794, 0]
